Goal: Information Seeking & Learning: Check status

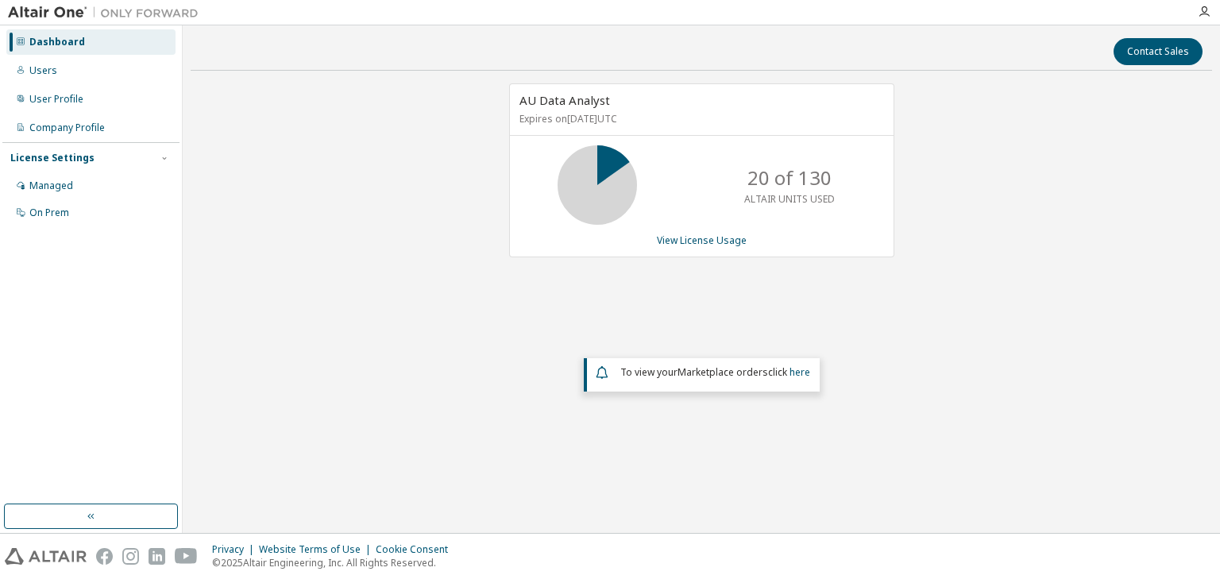
click at [40, 184] on div "Managed" at bounding box center [51, 186] width 44 height 13
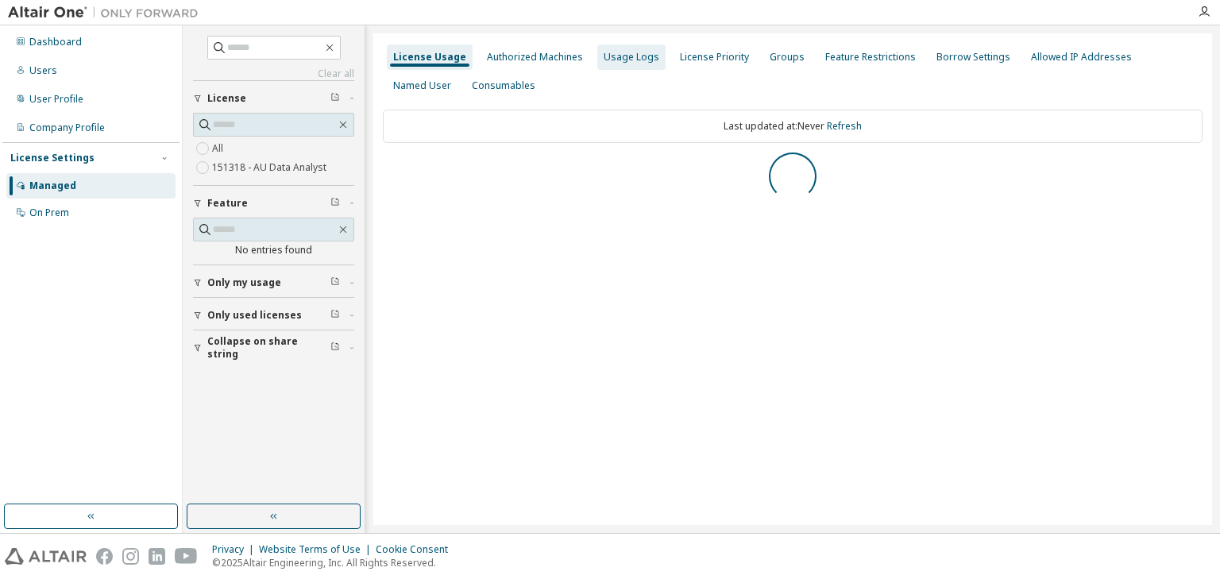
click at [631, 54] on div "Usage Logs" at bounding box center [632, 57] width 56 height 13
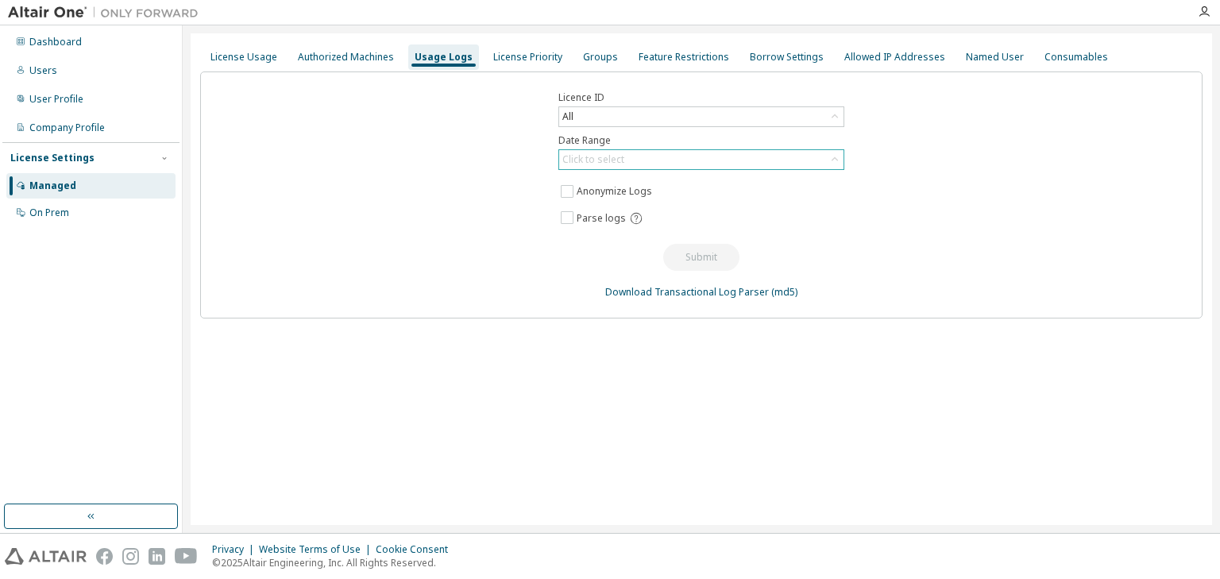
click at [609, 168] on div "Click to select" at bounding box center [701, 159] width 284 height 19
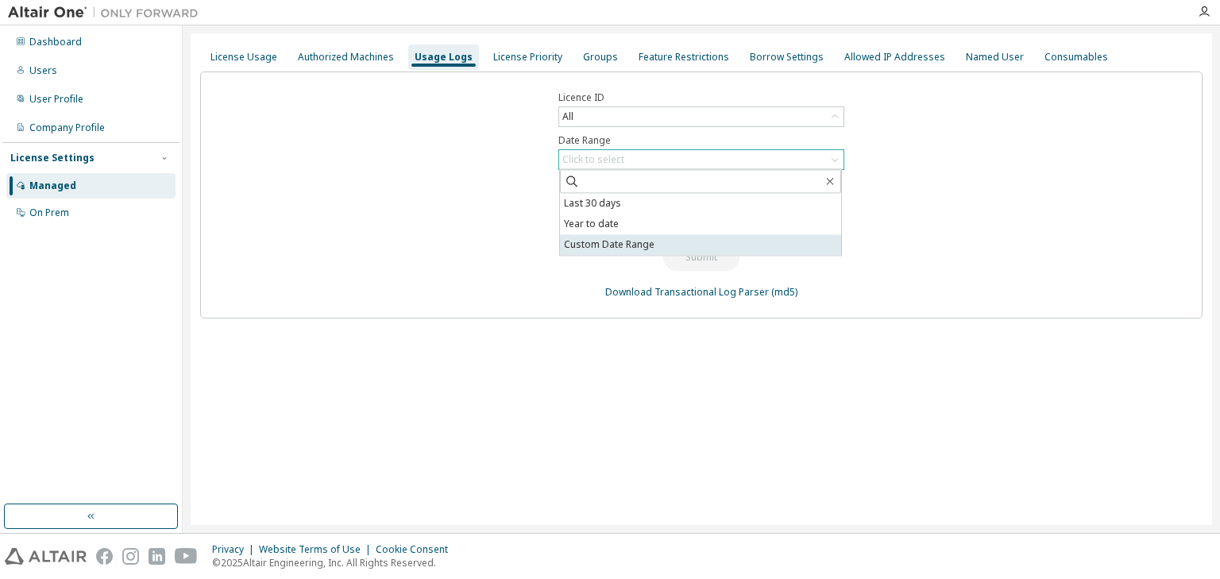
click at [597, 249] on li "Custom Date Range" at bounding box center [700, 244] width 281 height 21
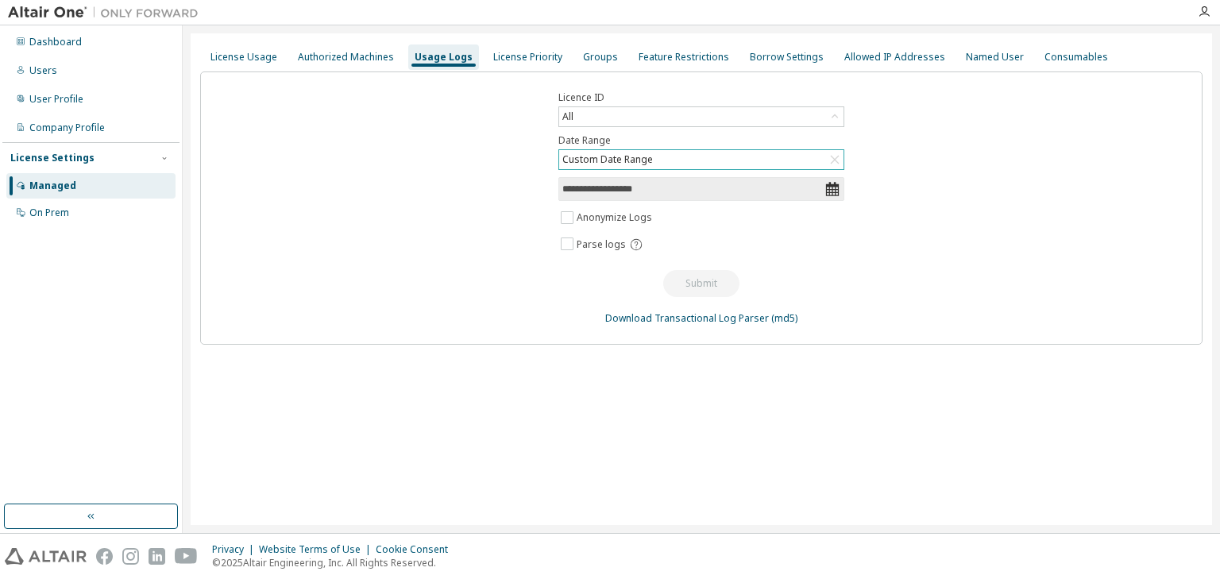
click at [671, 184] on input "**********" at bounding box center [693, 189] width 262 height 16
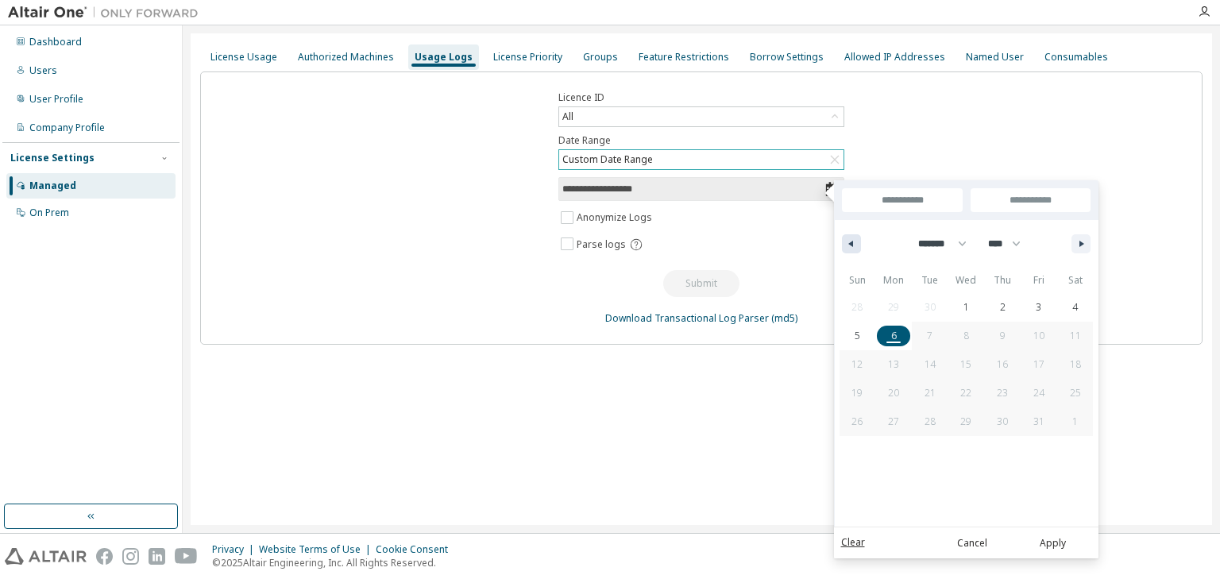
click at [852, 242] on icon "button" at bounding box center [849, 244] width 8 height 6
select select "*"
click at [893, 419] on span "29" at bounding box center [893, 422] width 11 height 29
type input "*"
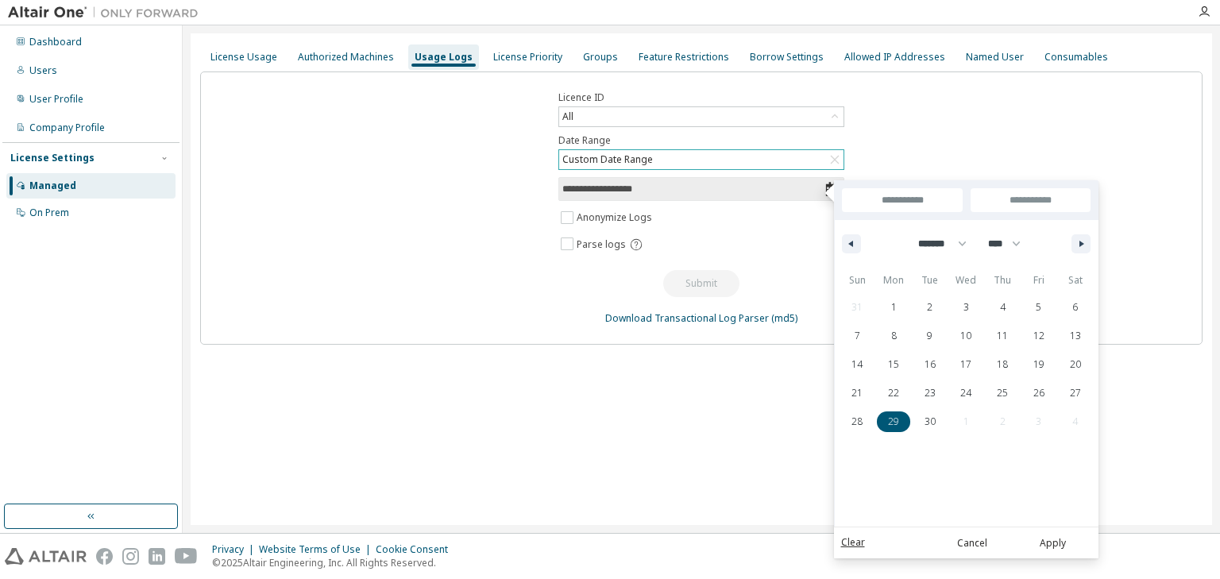
type input "**********"
click at [1075, 243] on button "button" at bounding box center [1081, 243] width 19 height 19
select select "*"
click at [862, 337] on span "5" at bounding box center [858, 336] width 37 height 21
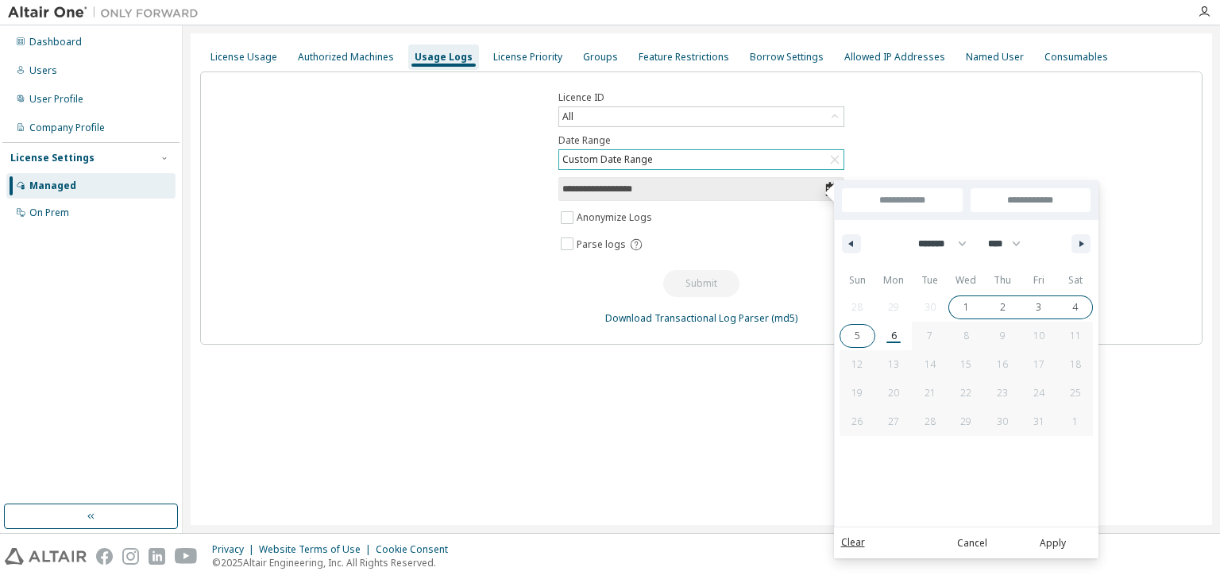
type input "**********"
select select "*"
click at [1054, 543] on button "Apply" at bounding box center [1053, 542] width 76 height 17
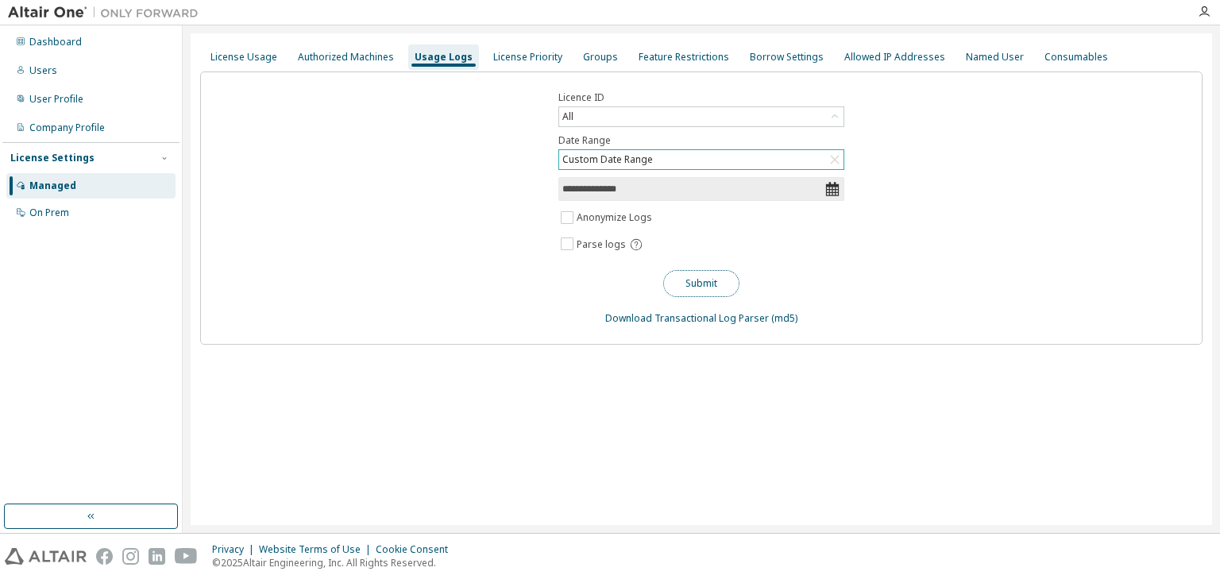
click at [704, 285] on button "Submit" at bounding box center [701, 283] width 76 height 27
click at [321, 51] on div "Authorized Machines" at bounding box center [346, 57] width 96 height 13
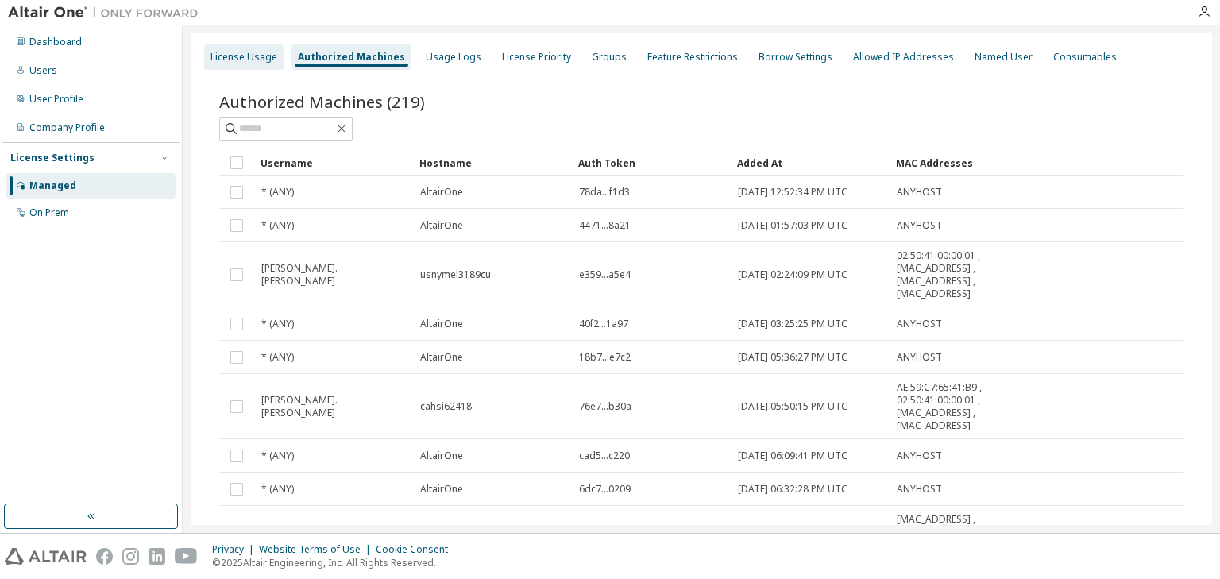
click at [228, 51] on div "License Usage" at bounding box center [244, 57] width 67 height 13
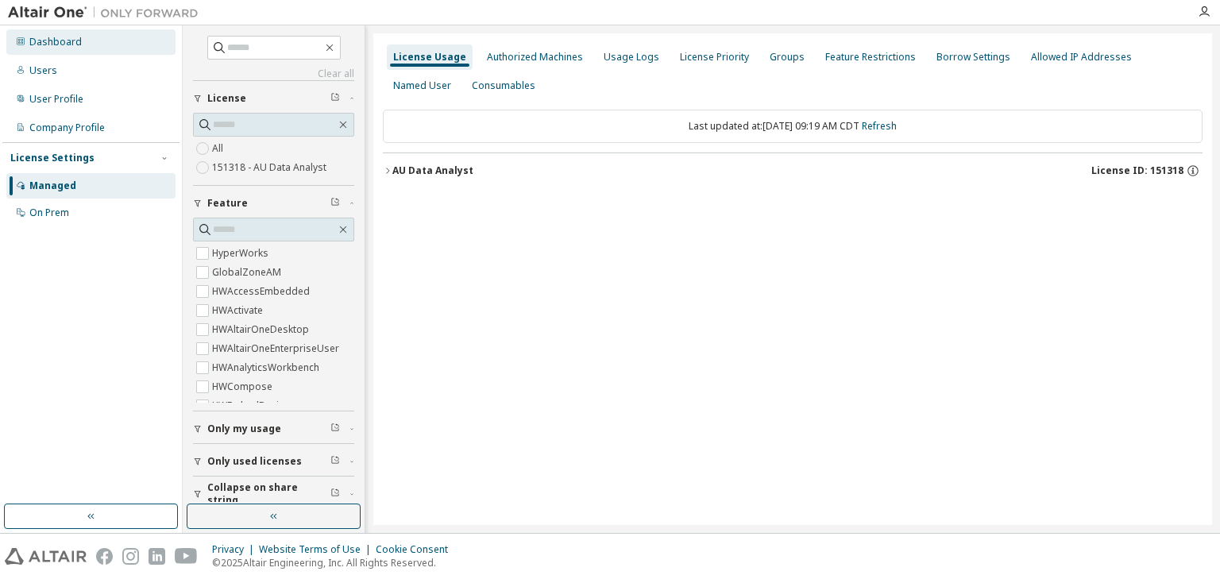
click at [57, 44] on div "Dashboard" at bounding box center [55, 42] width 52 height 13
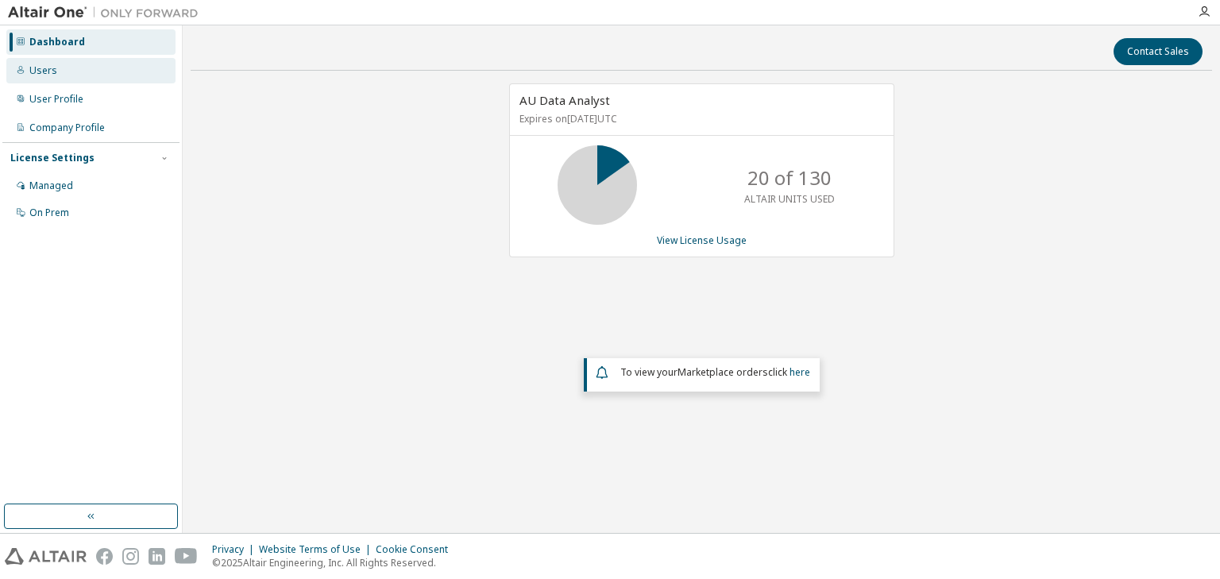
click at [44, 70] on div "Users" at bounding box center [43, 70] width 28 height 13
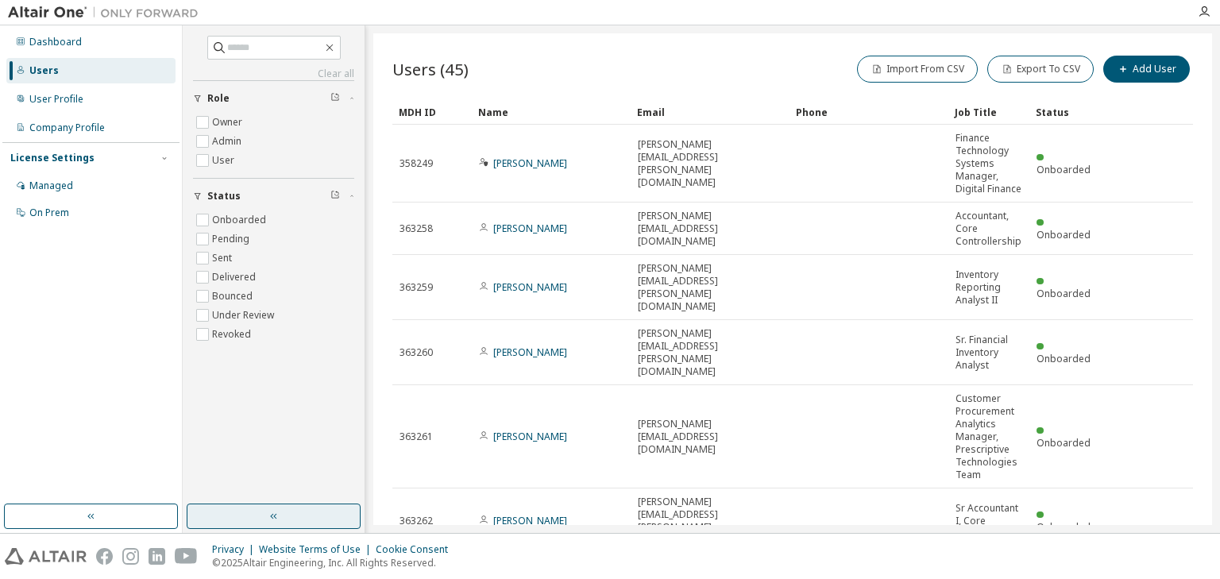
click at [275, 505] on button "button" at bounding box center [274, 516] width 174 height 25
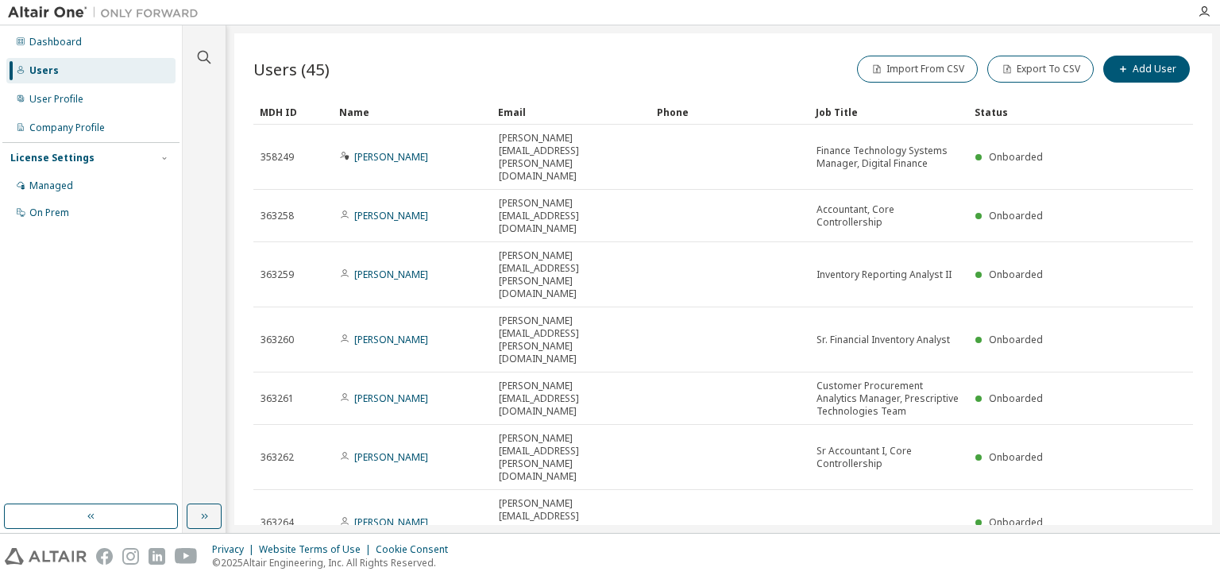
type input "*"
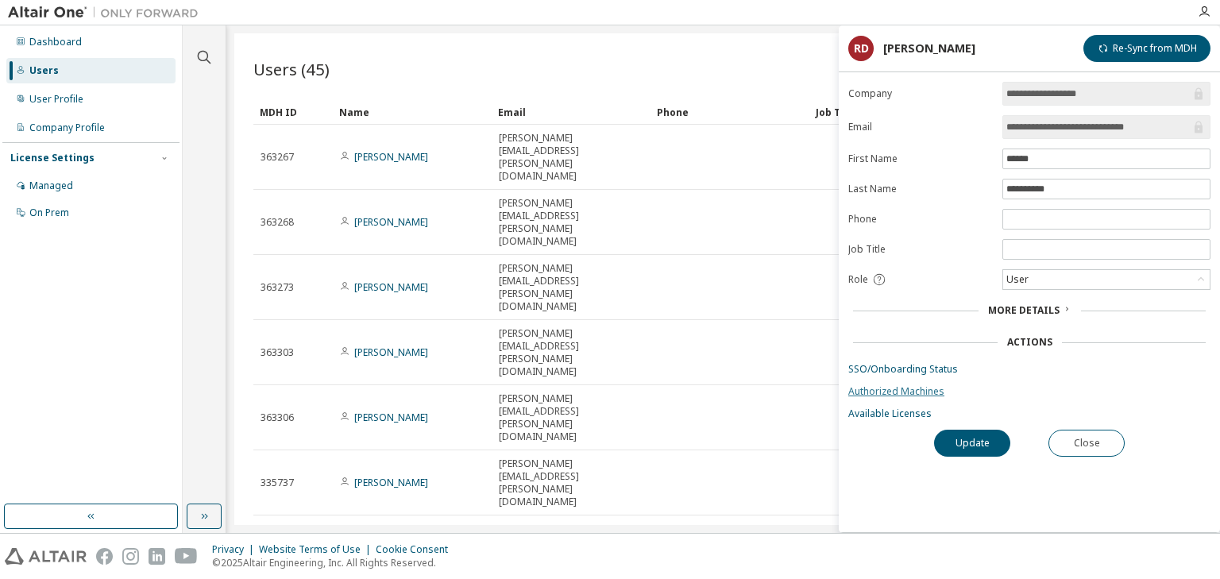
click at [889, 391] on link "Authorized Machines" at bounding box center [1029, 391] width 362 height 13
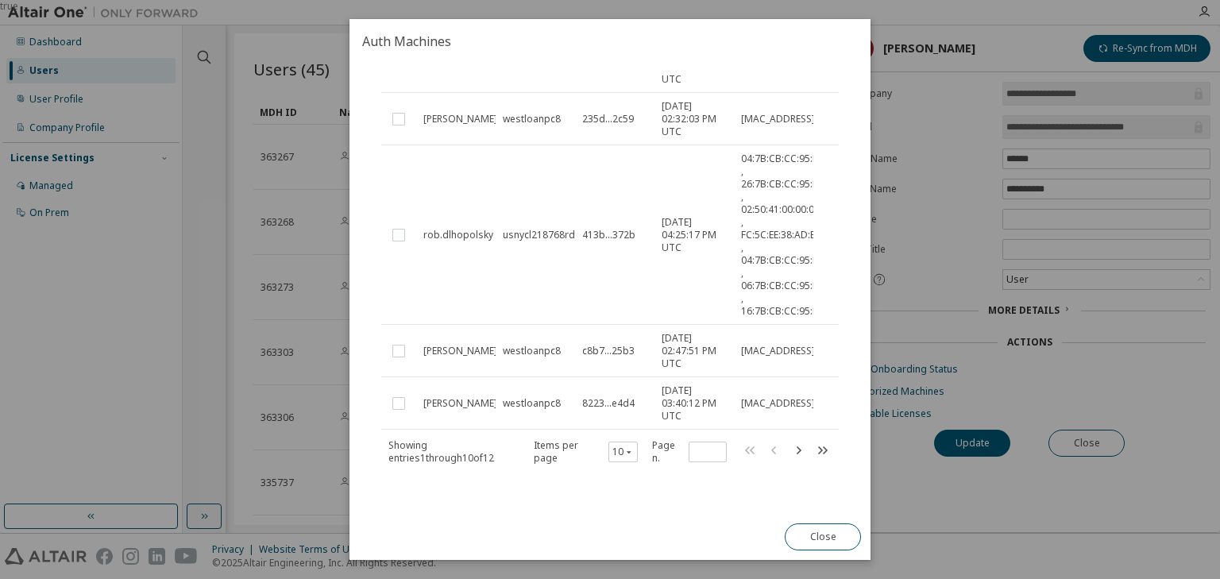
scroll to position [485, 0]
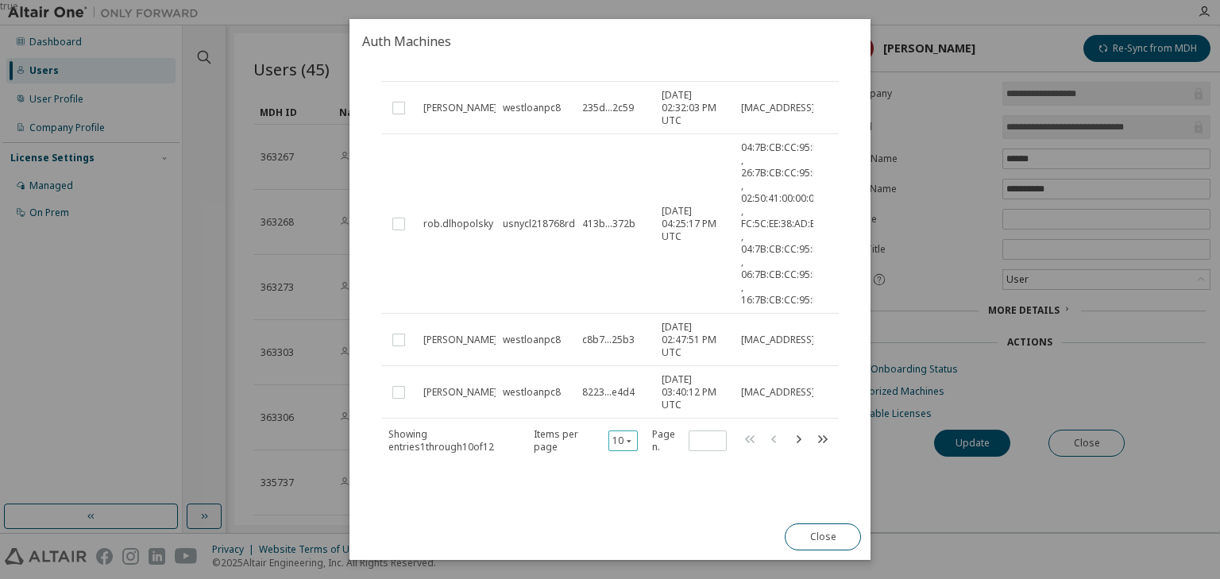
click at [624, 442] on icon "button" at bounding box center [629, 441] width 10 height 10
click at [632, 501] on div "30" at bounding box center [670, 500] width 127 height 19
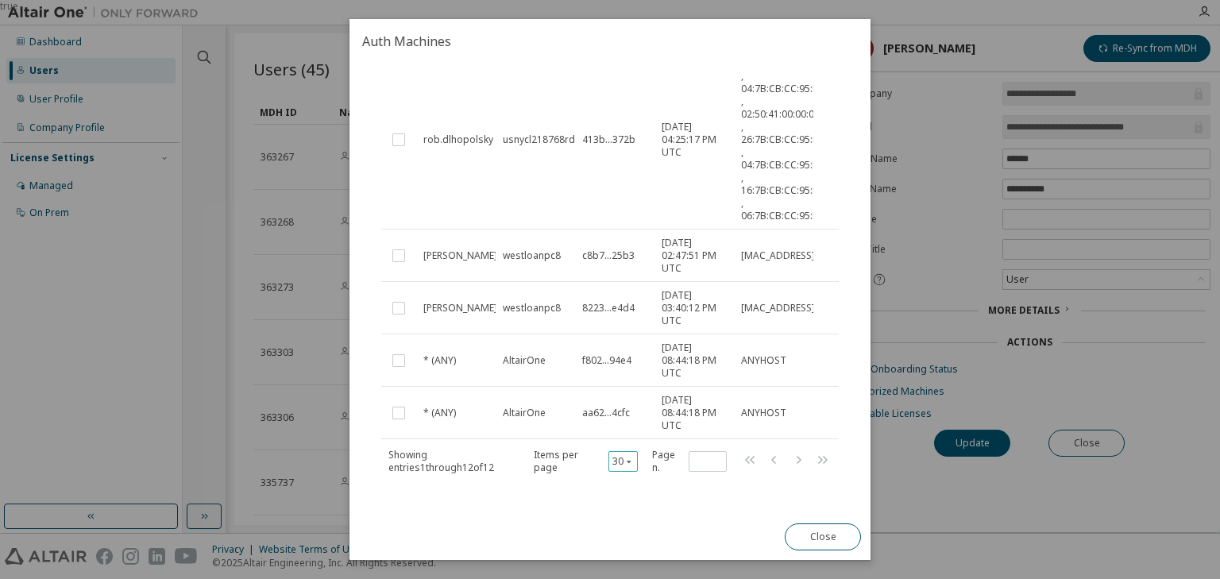
scroll to position [589, 0]
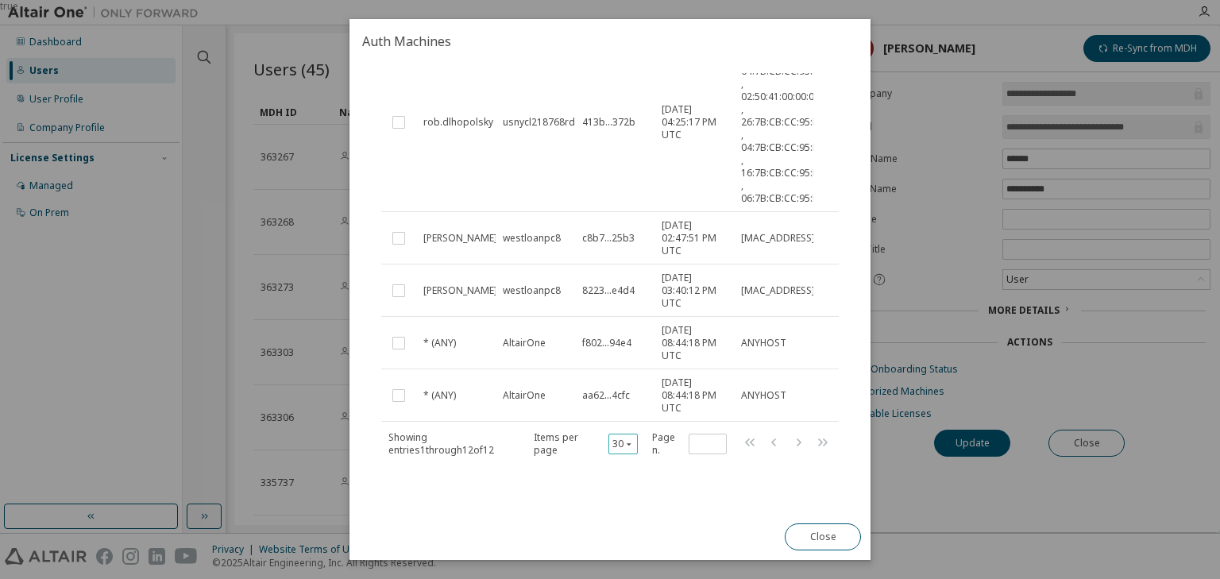
type button "30"
